Goal: Information Seeking & Learning: Learn about a topic

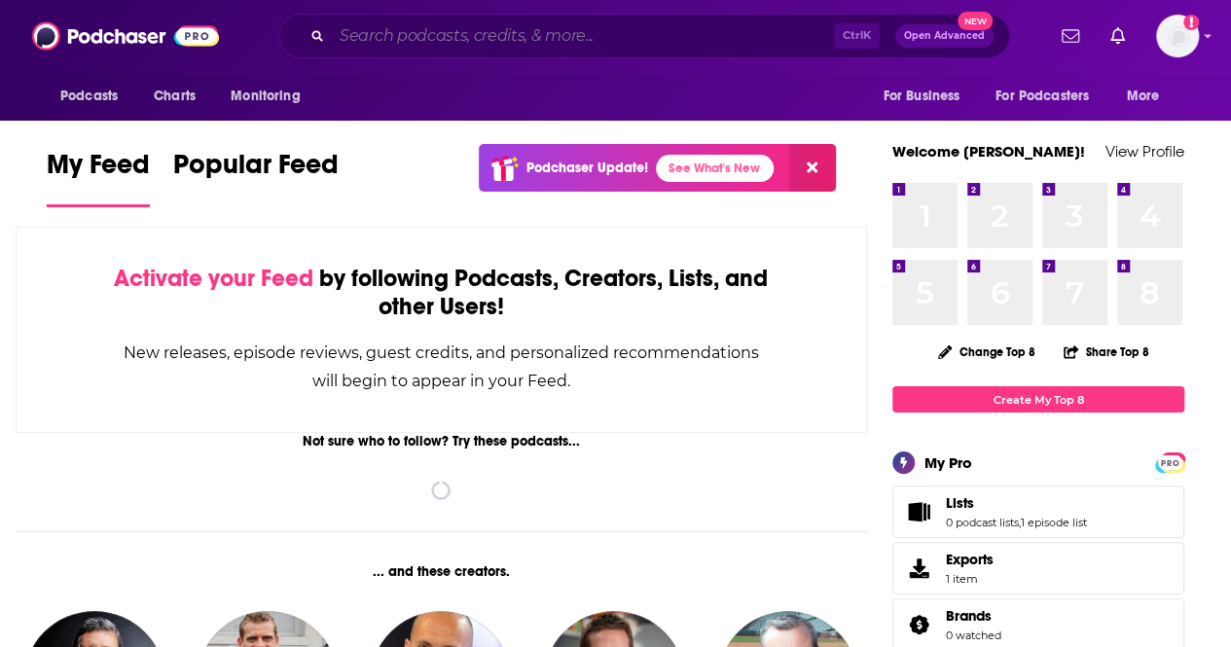
click at [516, 32] on input "Search podcasts, credits, & more..." at bounding box center [583, 35] width 502 height 31
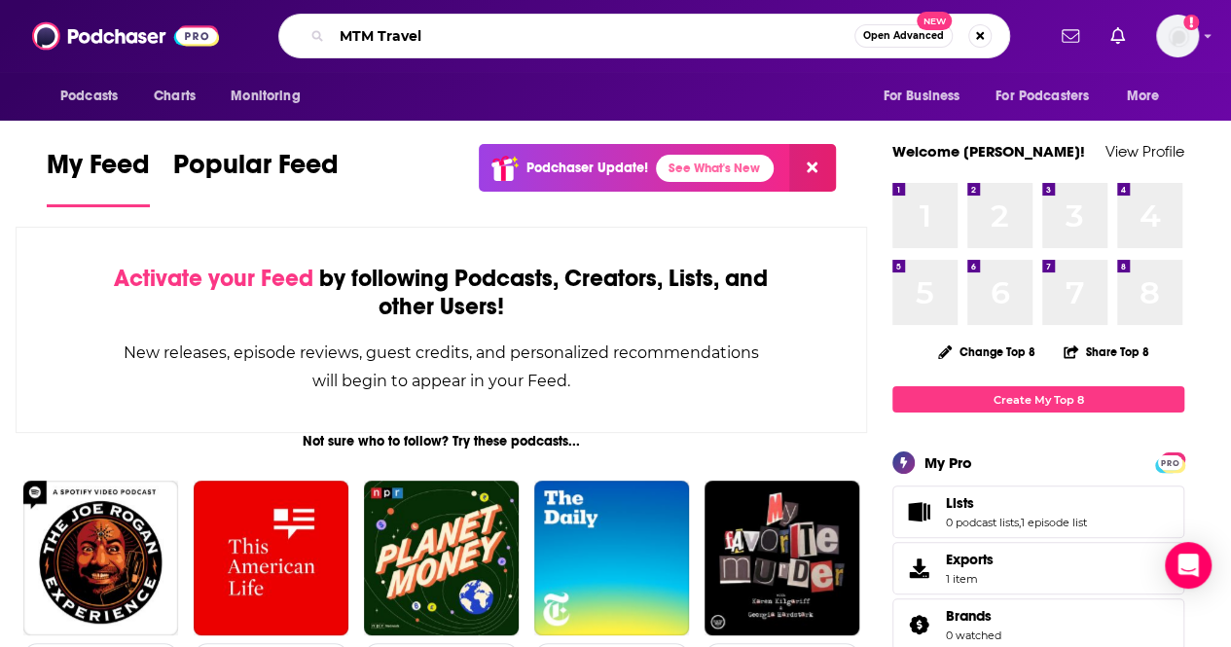
type input "MTM Travel"
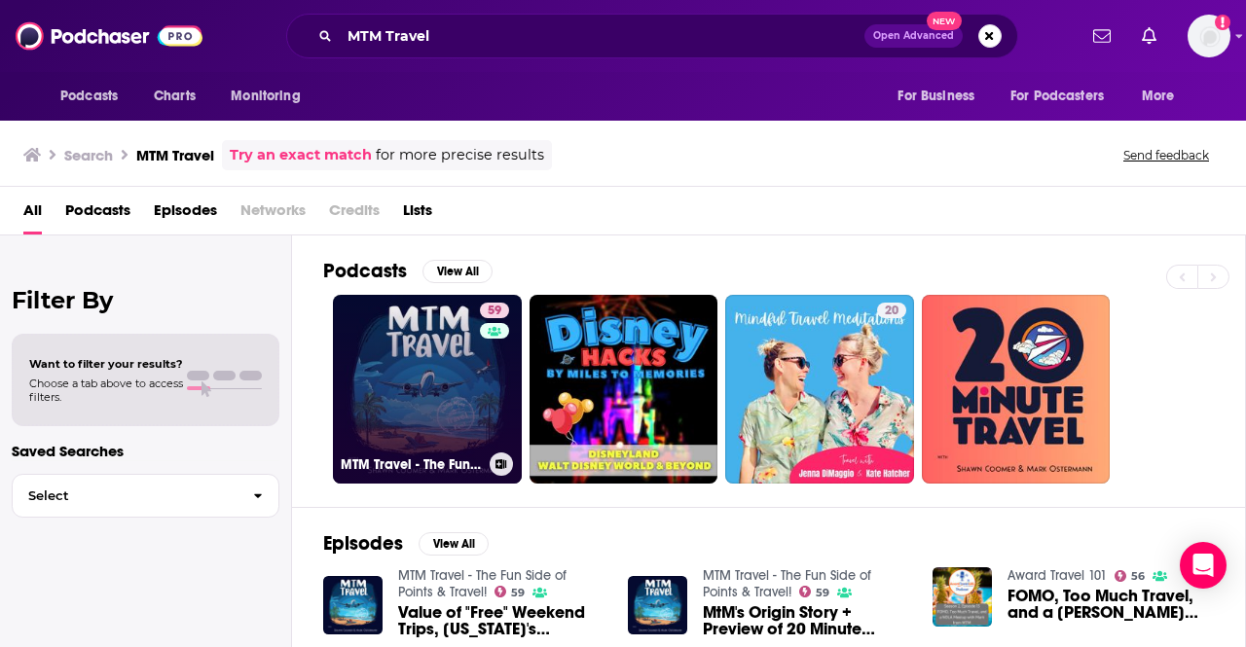
click at [415, 350] on link "59 MTM Travel - The Fun Side of Points & Travel!" at bounding box center [427, 389] width 189 height 189
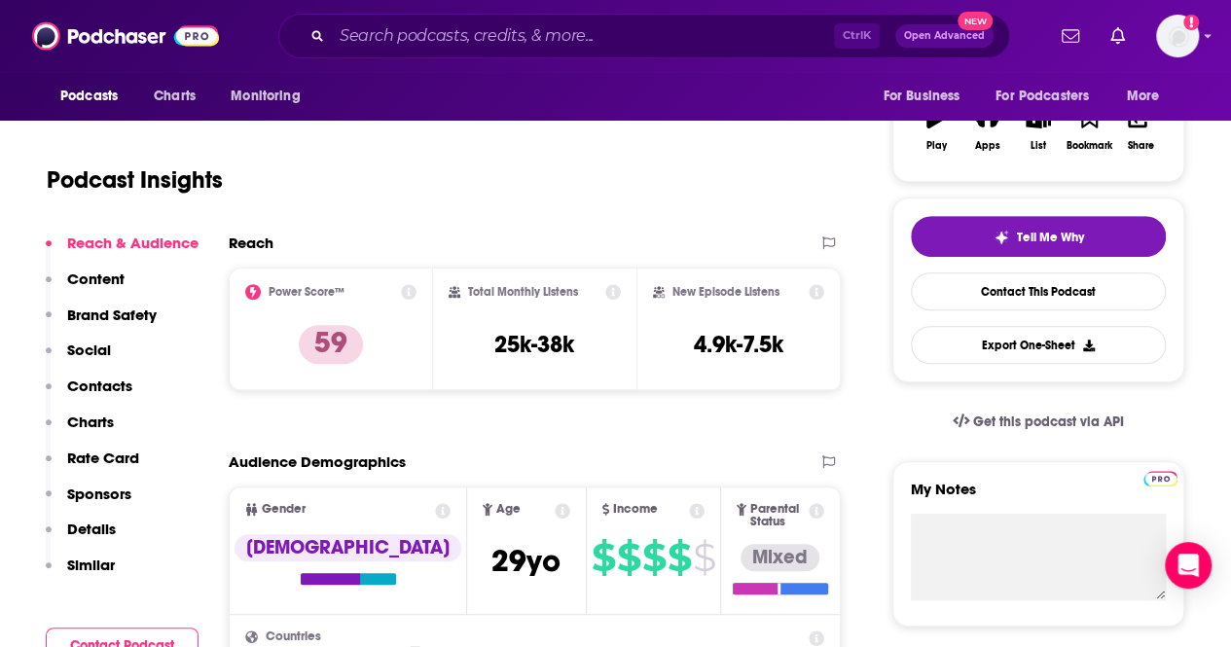
scroll to position [334, 0]
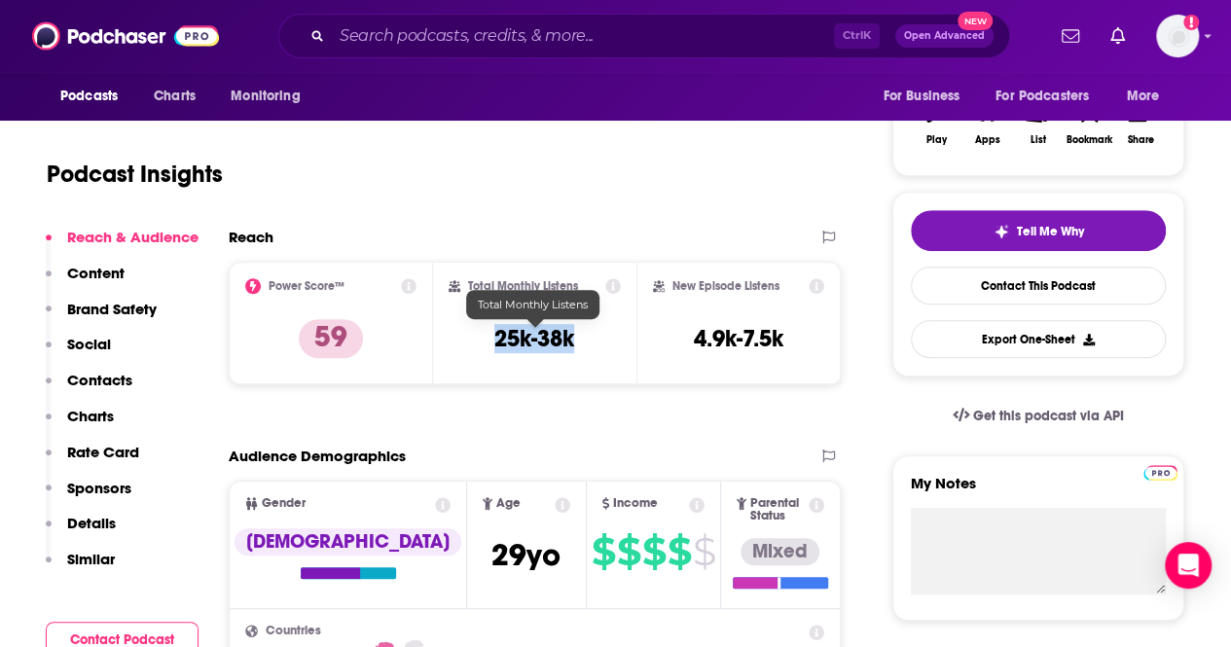
drag, startPoint x: 590, startPoint y: 349, endPoint x: 485, endPoint y: 336, distance: 106.0
click at [485, 336] on div "Total Monthly Listens 25k-38k" at bounding box center [535, 323] width 173 height 90
copy h3 "25k-38k"
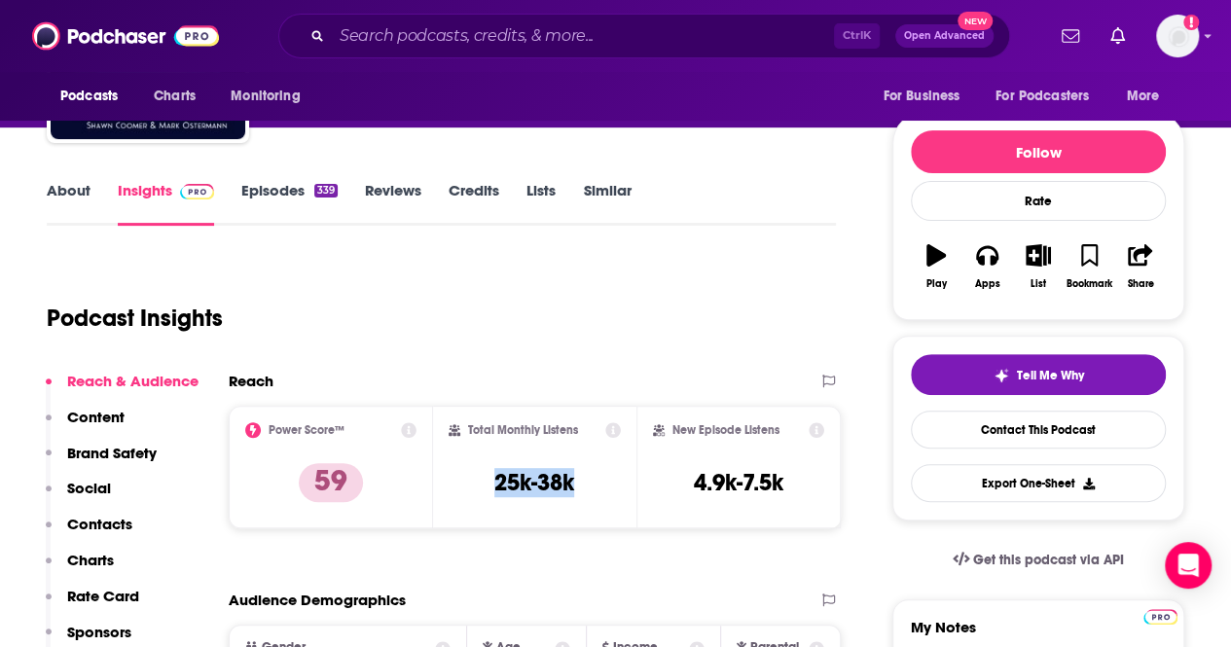
scroll to position [189, 0]
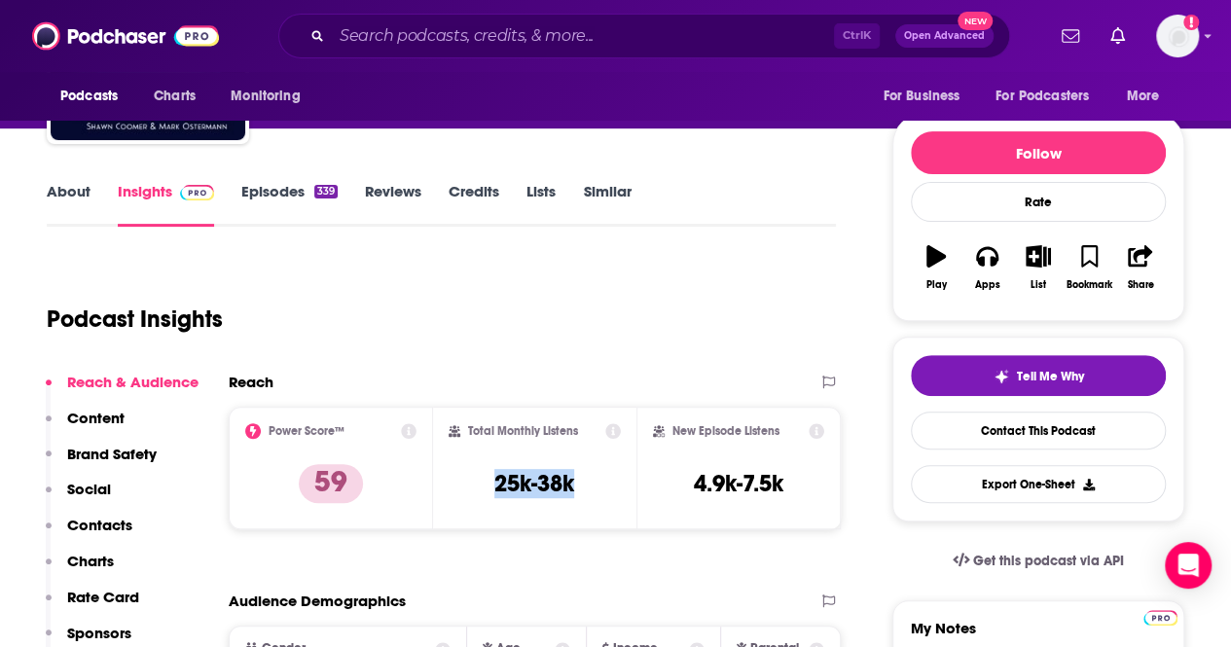
click at [588, 483] on div "Total Monthly Listens 25k-38k" at bounding box center [535, 468] width 173 height 90
drag, startPoint x: 581, startPoint y: 490, endPoint x: 487, endPoint y: 478, distance: 95.1
click at [487, 478] on div "Total Monthly Listens 25k-38k" at bounding box center [535, 468] width 173 height 90
copy h3 "25k-38k"
